Goal: Information Seeking & Learning: Learn about a topic

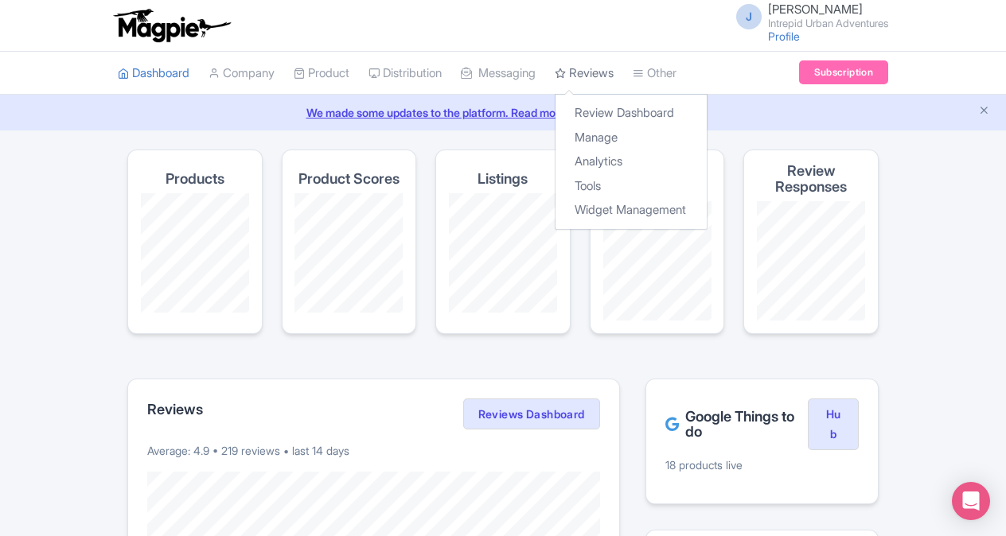
click at [613, 73] on link "Reviews" at bounding box center [584, 74] width 59 height 44
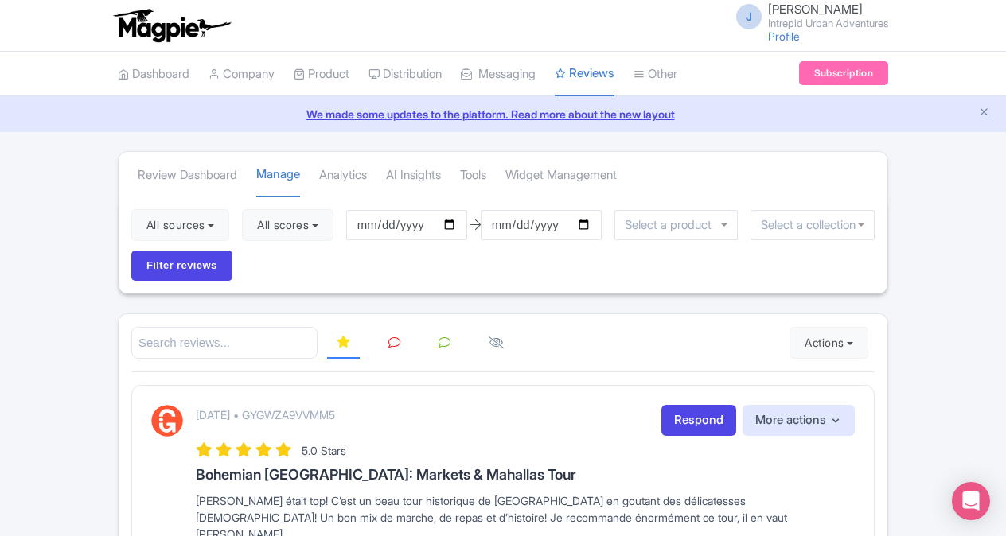
click at [720, 224] on input "select-one" at bounding box center [672, 225] width 95 height 14
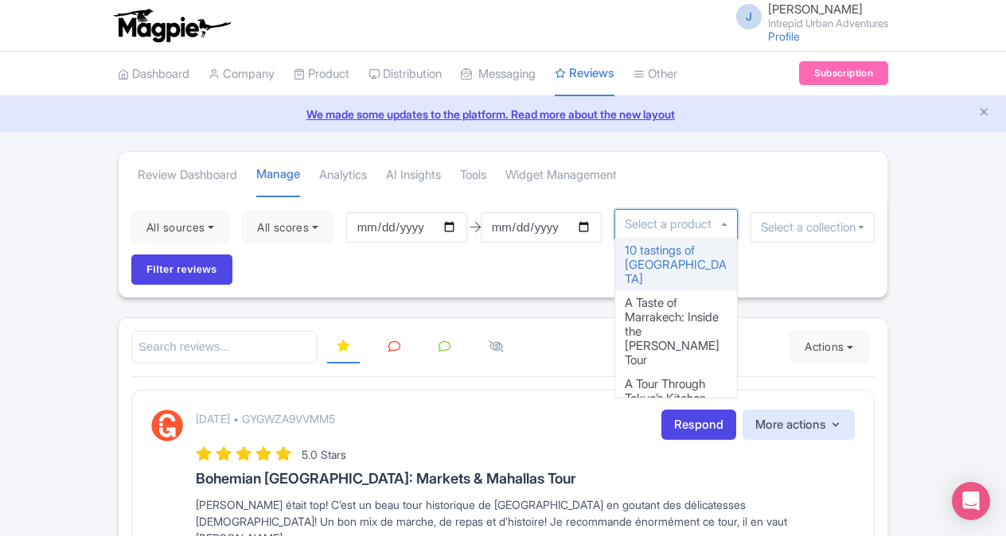
click at [866, 224] on div at bounding box center [812, 227] width 124 height 30
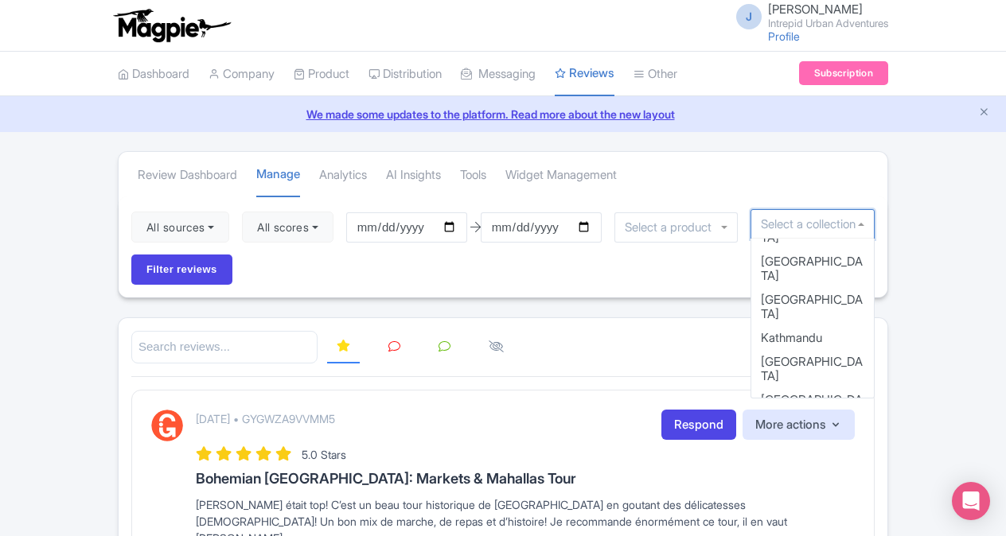
scroll to position [689, 0]
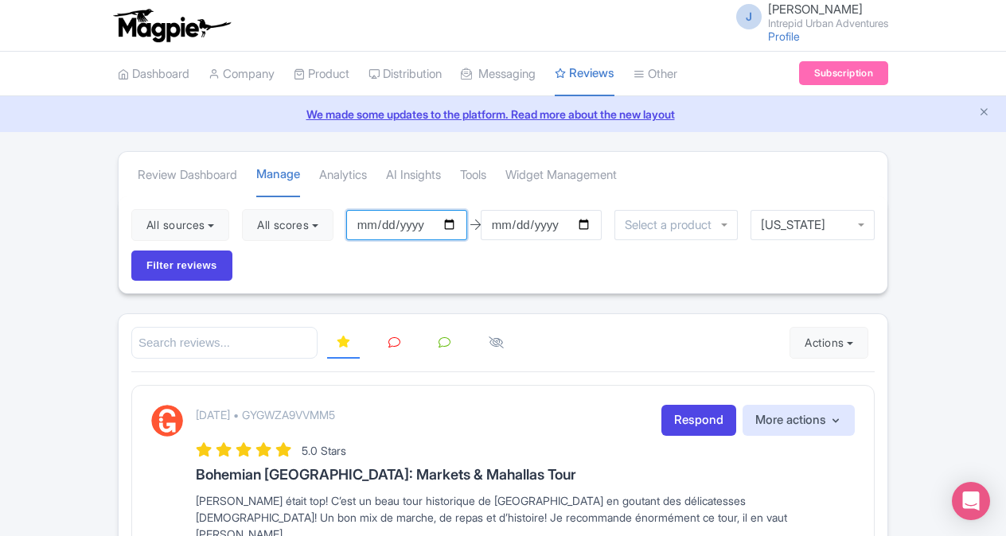
click at [450, 220] on input "2025-06-09" at bounding box center [406, 225] width 121 height 30
type input "[DATE]"
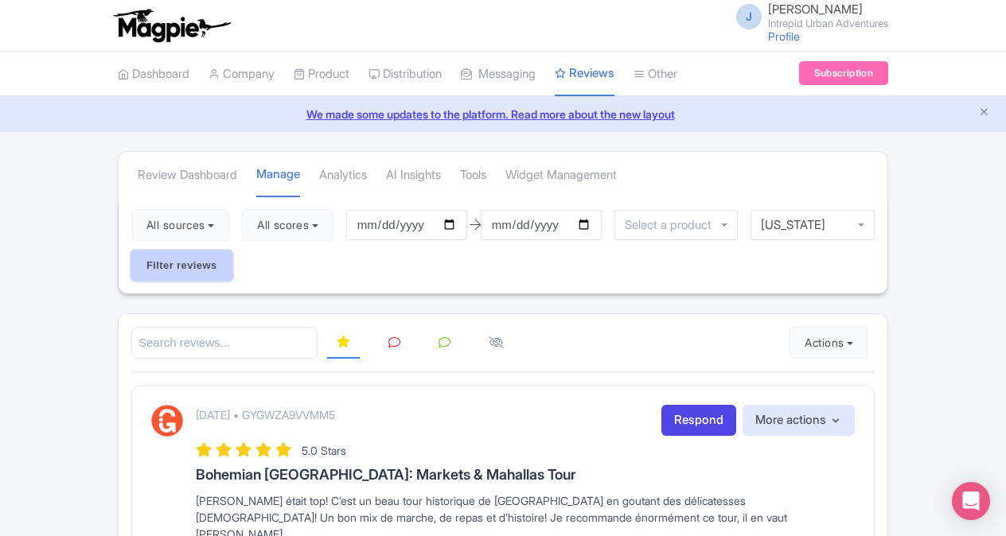
click at [212, 263] on input "Filter reviews" at bounding box center [181, 266] width 101 height 30
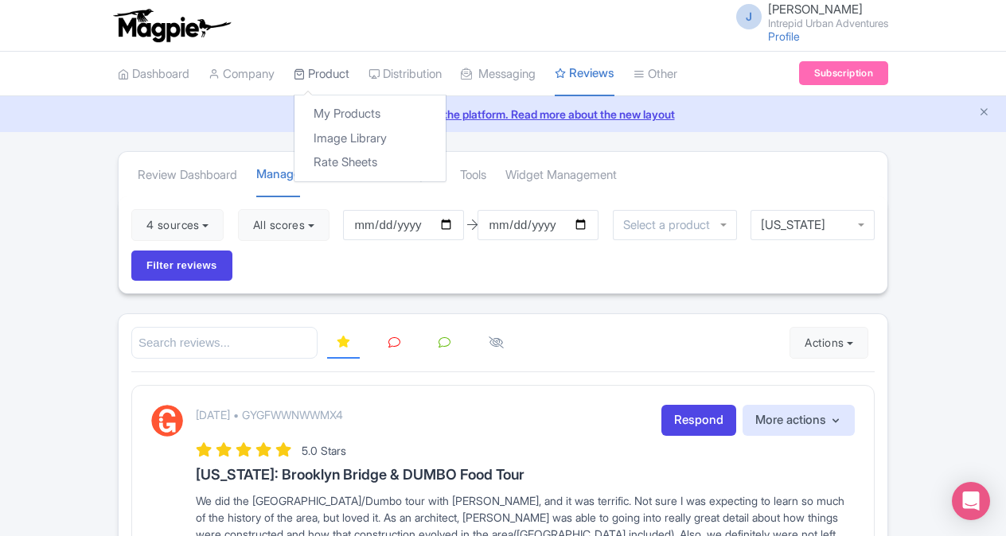
click at [331, 84] on link "Product" at bounding box center [322, 75] width 56 height 44
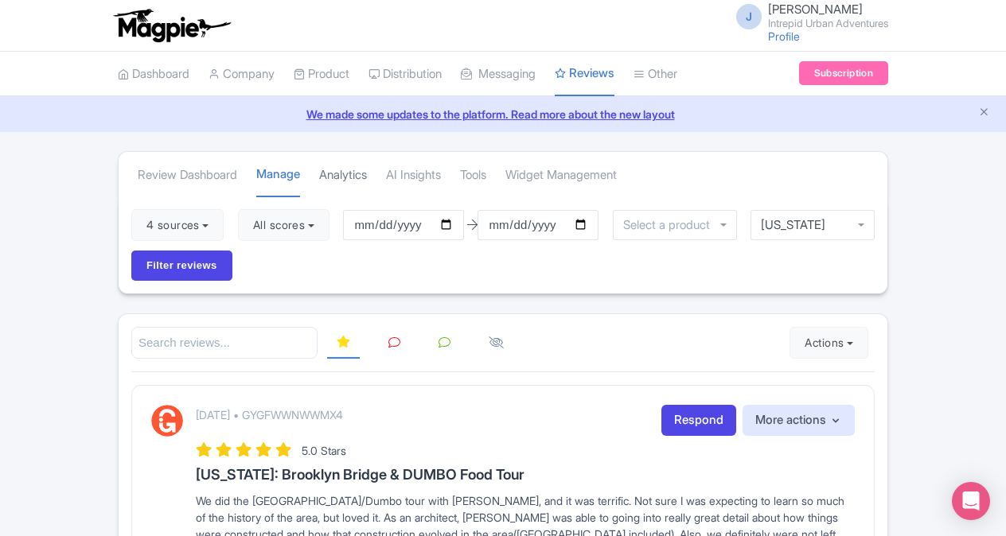
click at [351, 169] on link "Analytics" at bounding box center [343, 176] width 48 height 44
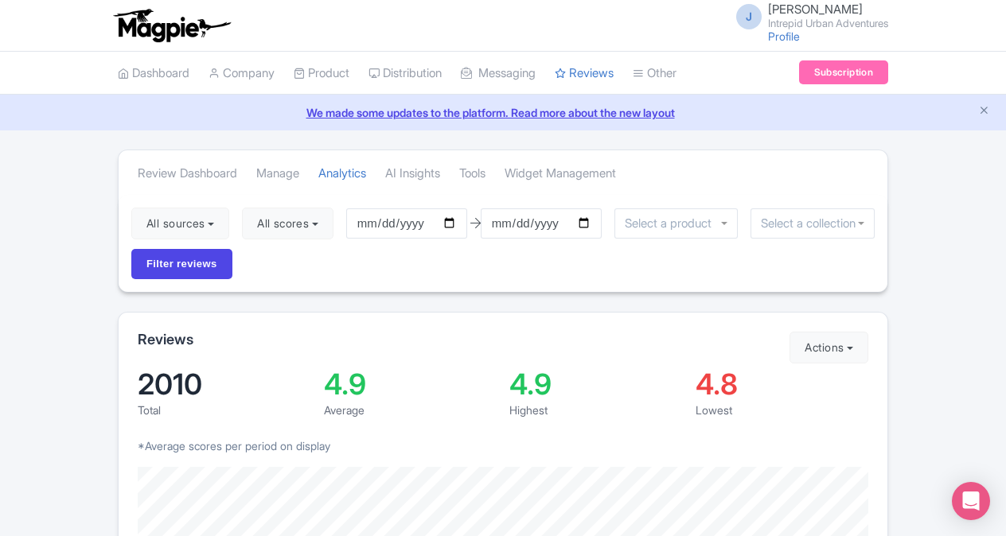
click at [860, 224] on div at bounding box center [812, 223] width 124 height 30
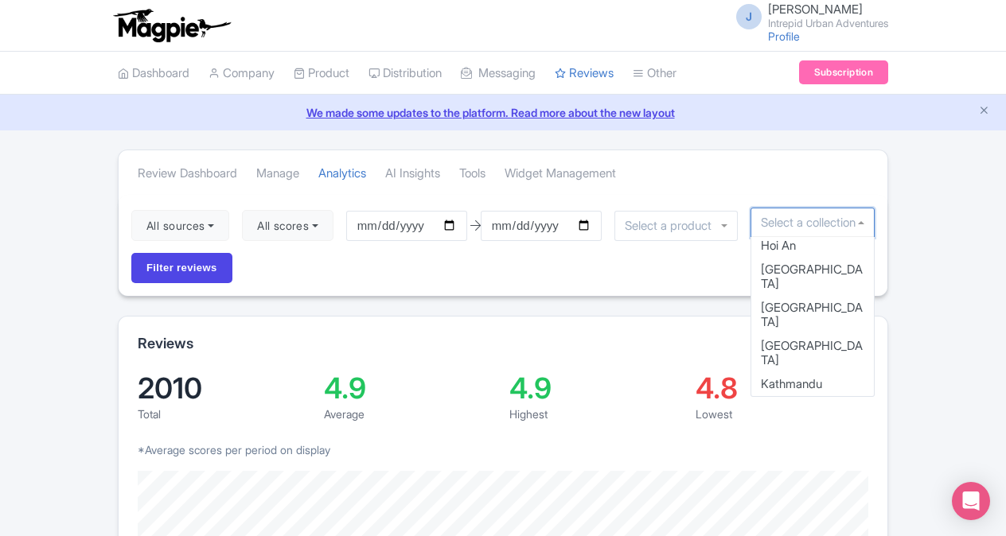
scroll to position [658, 0]
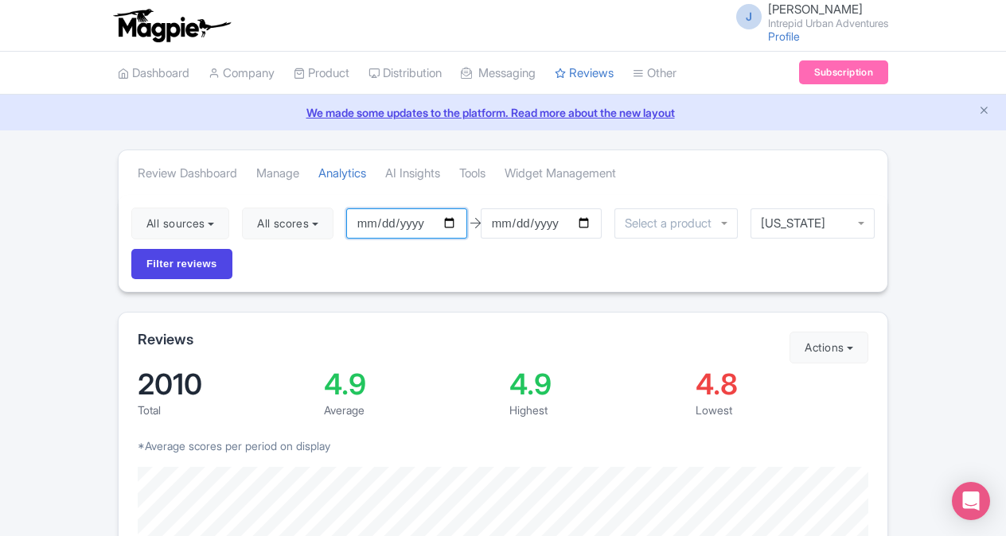
click at [455, 222] on input "2025-06-09" at bounding box center [406, 223] width 121 height 30
type input "[DATE]"
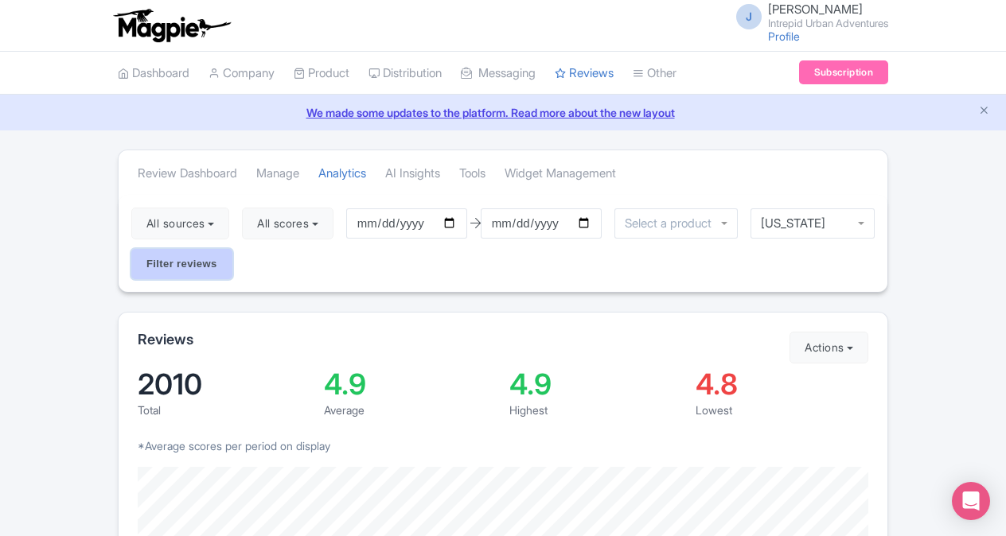
click at [206, 255] on input "Filter reviews" at bounding box center [181, 264] width 101 height 30
